Goal: Check status: Check status

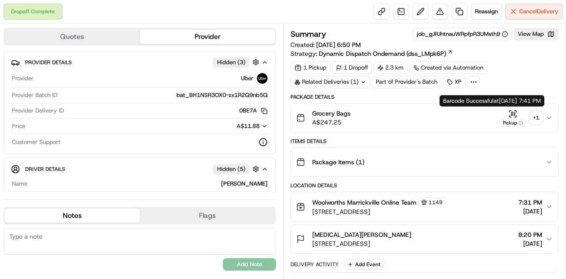
click at [515, 116] on icon "button" at bounding box center [512, 113] width 9 height 9
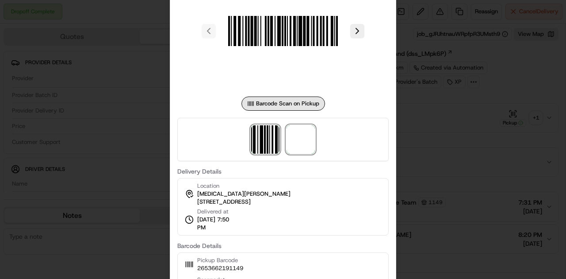
click at [302, 144] on span at bounding box center [300, 139] width 28 height 28
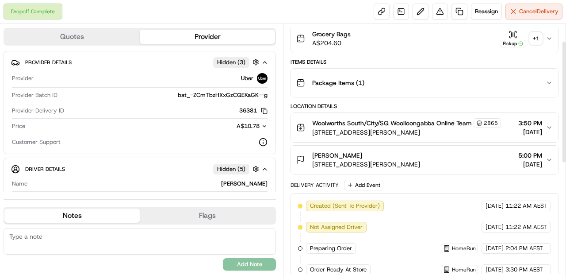
scroll to position [36, 0]
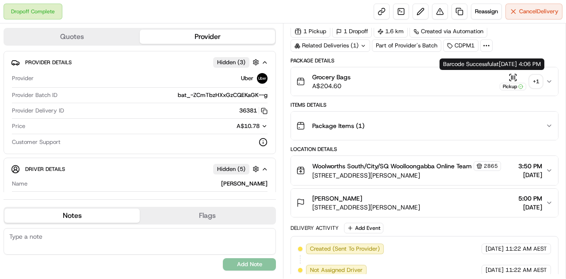
click at [514, 78] on icon "button" at bounding box center [512, 77] width 9 height 9
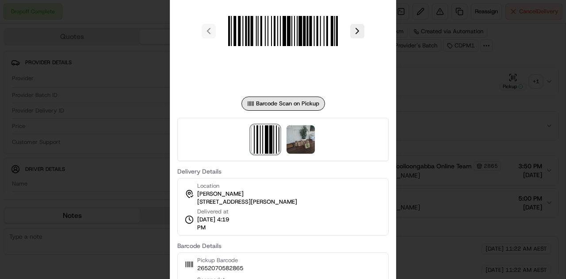
click at [291, 154] on div at bounding box center [282, 139] width 211 height 43
click at [296, 151] on img at bounding box center [300, 139] width 28 height 28
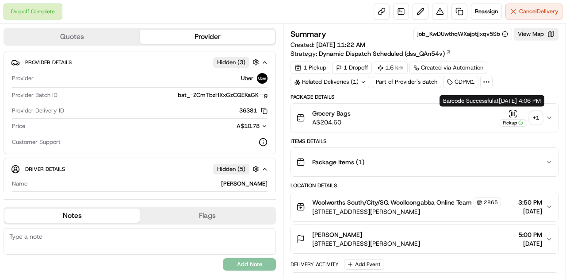
click at [513, 112] on icon "button" at bounding box center [513, 113] width 0 height 4
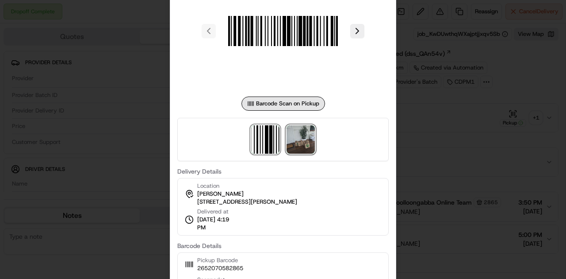
click at [296, 143] on img at bounding box center [300, 139] width 28 height 28
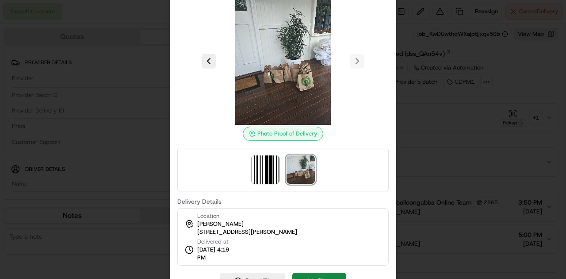
click at [423, 145] on div at bounding box center [283, 139] width 566 height 279
